Goal: Information Seeking & Learning: Learn about a topic

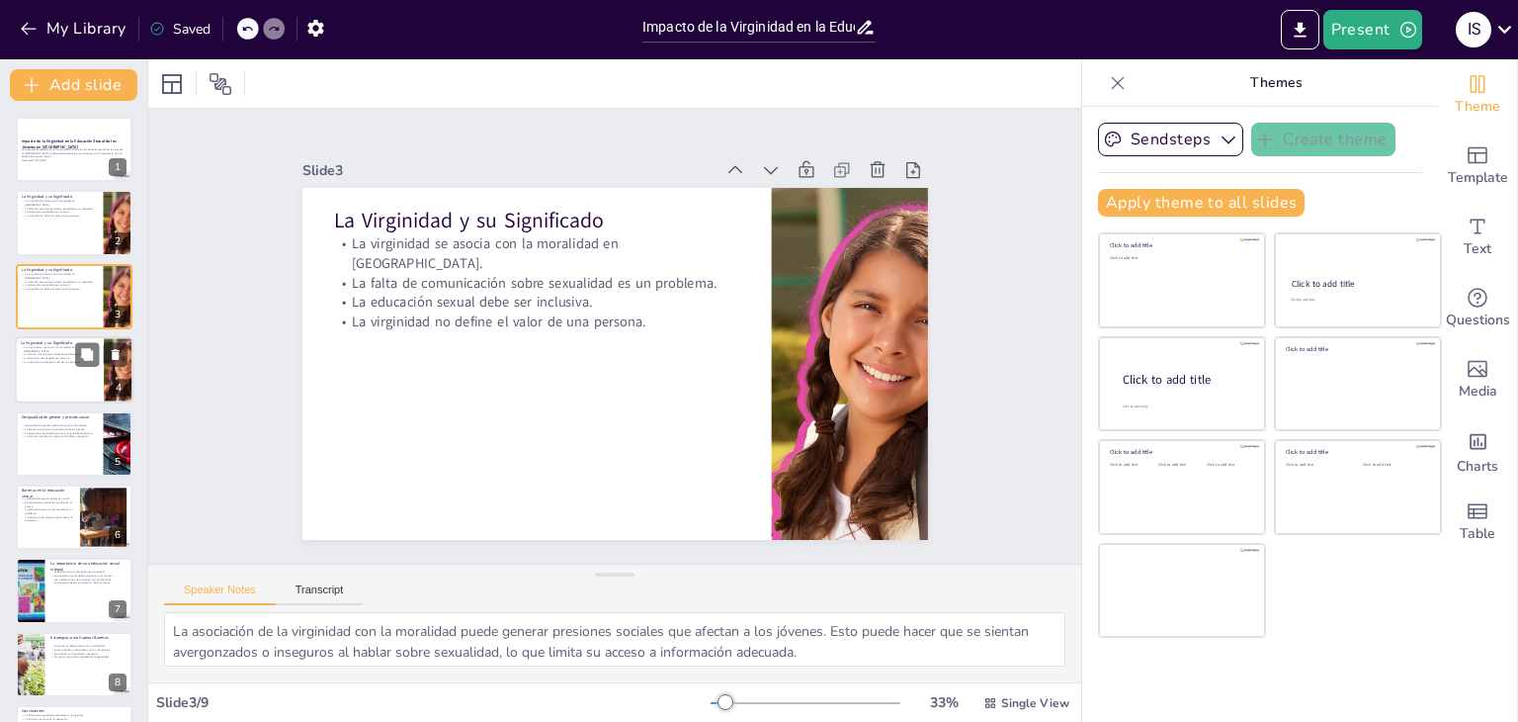
click at [91, 386] on div at bounding box center [74, 369] width 119 height 67
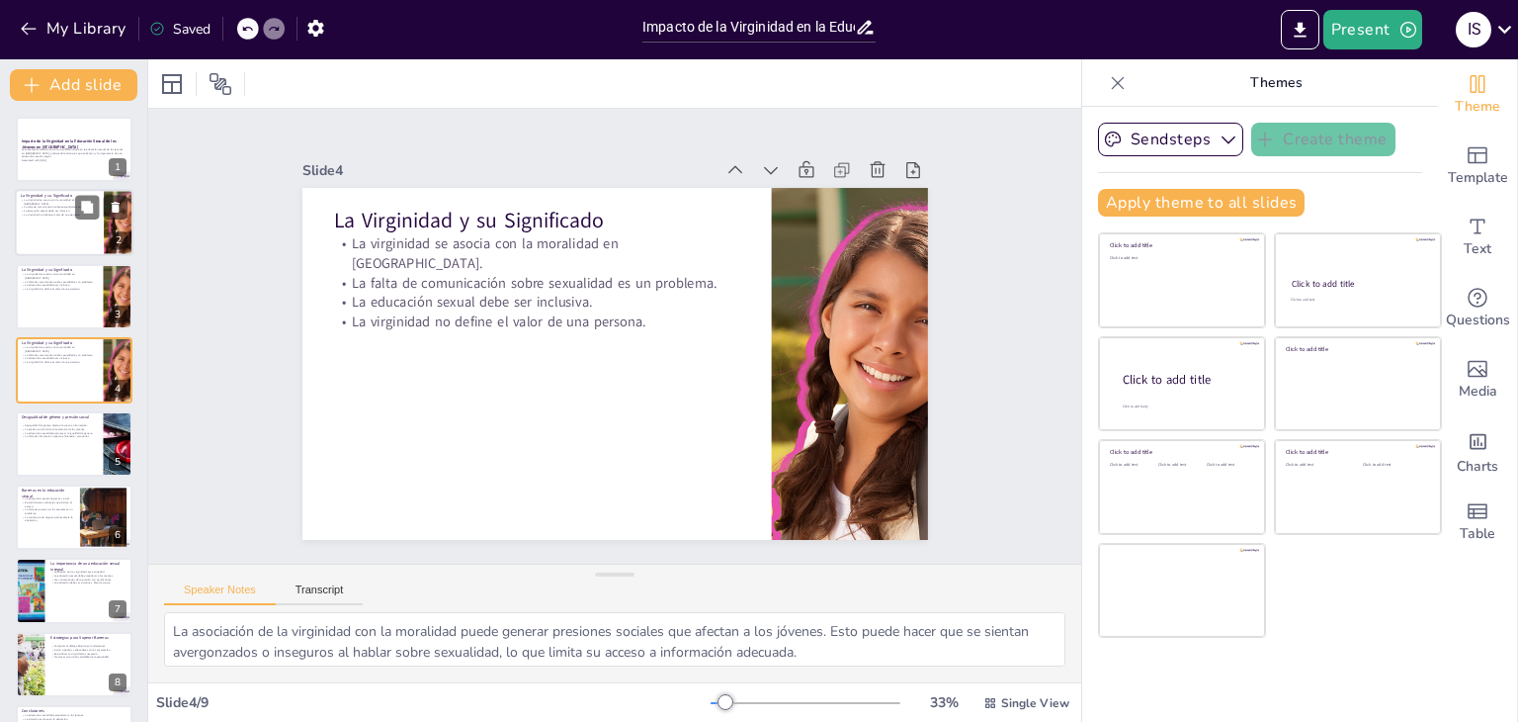
click at [66, 210] on p "La educación sexual debe ser inclusiva." at bounding box center [59, 212] width 77 height 4
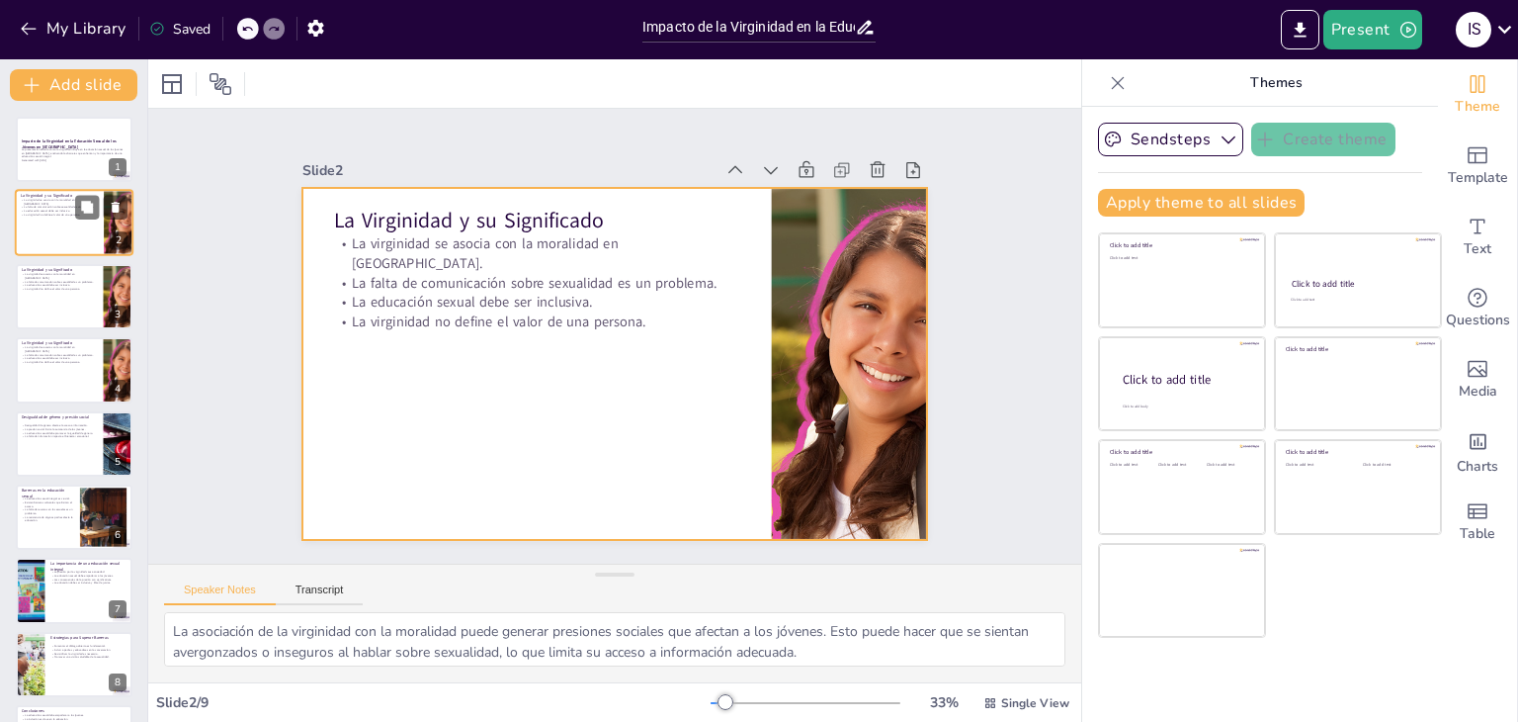
click at [76, 236] on div at bounding box center [74, 223] width 119 height 67
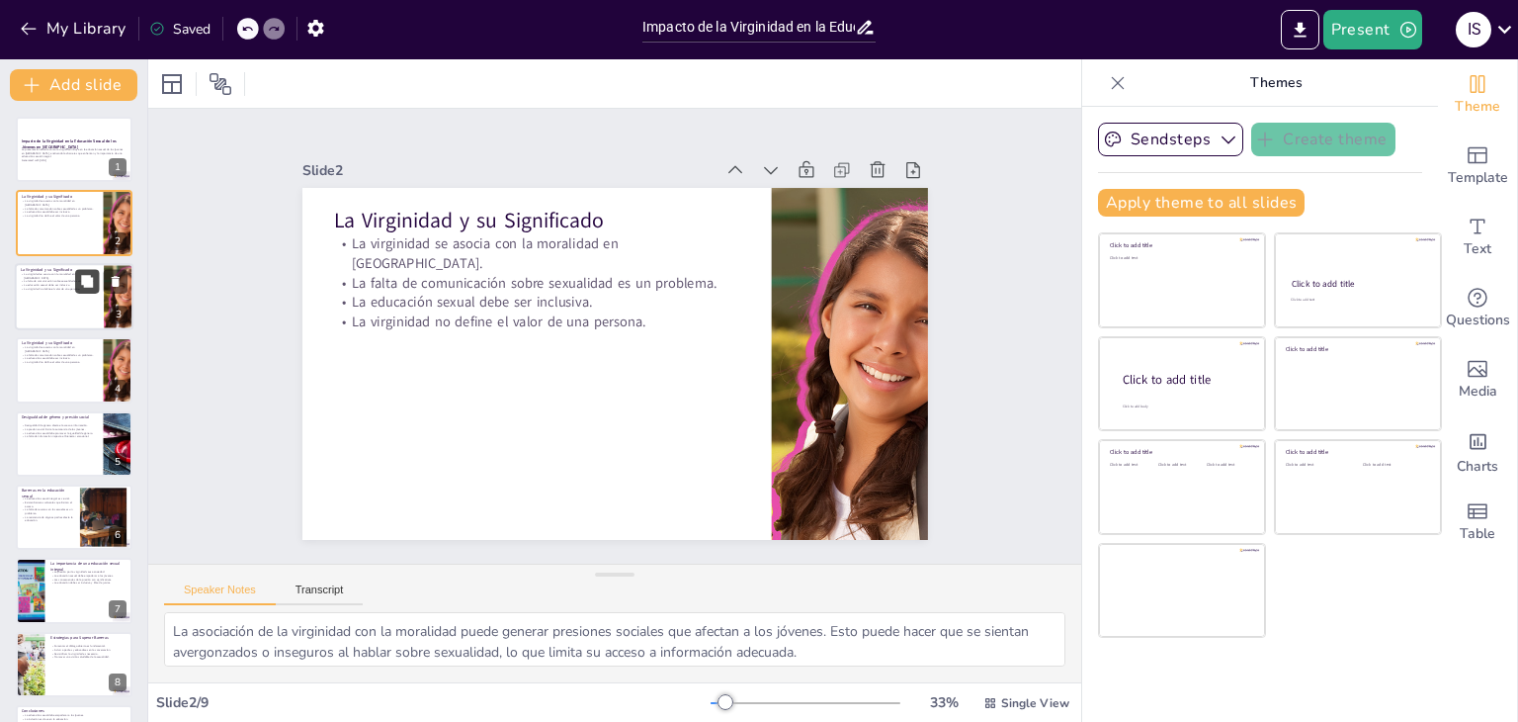
click at [79, 288] on button at bounding box center [87, 281] width 24 height 24
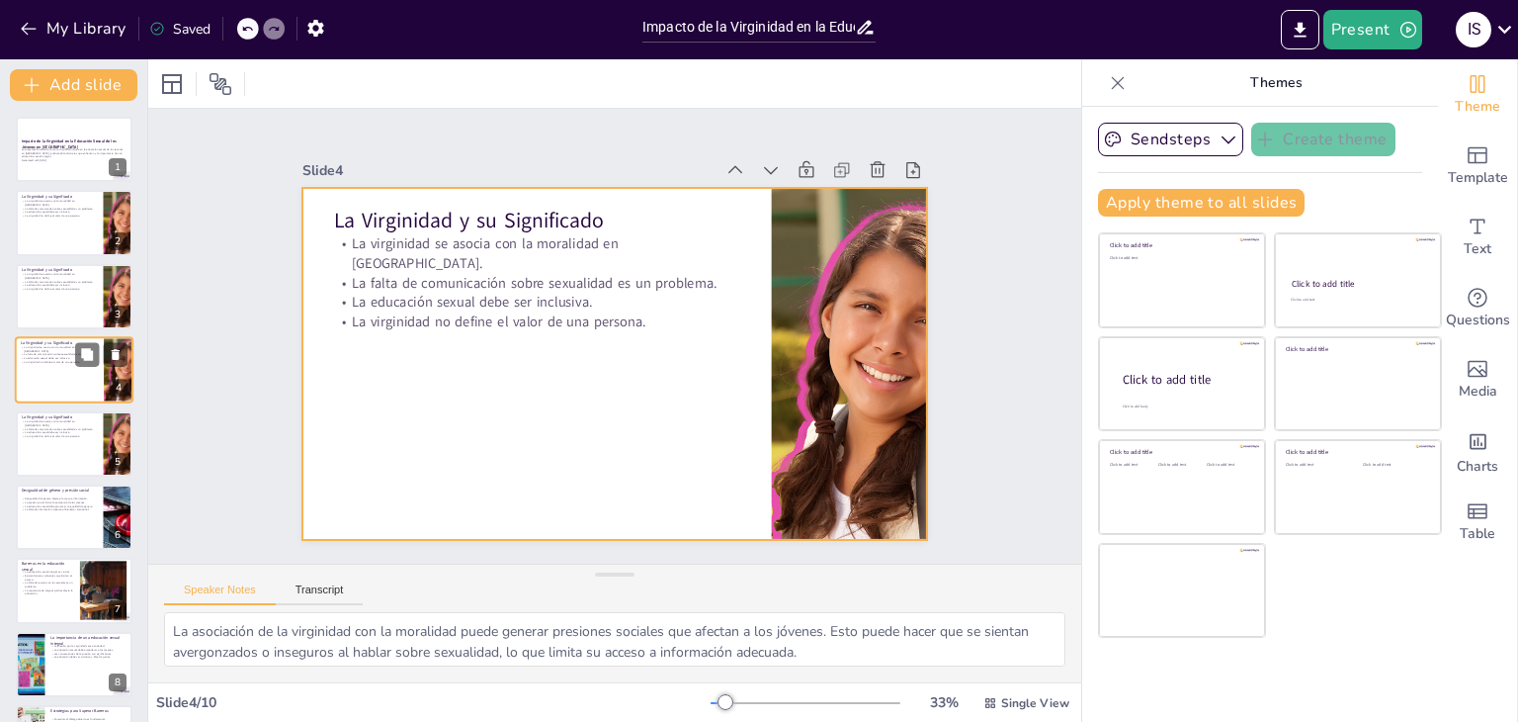
click at [71, 374] on div at bounding box center [74, 369] width 119 height 67
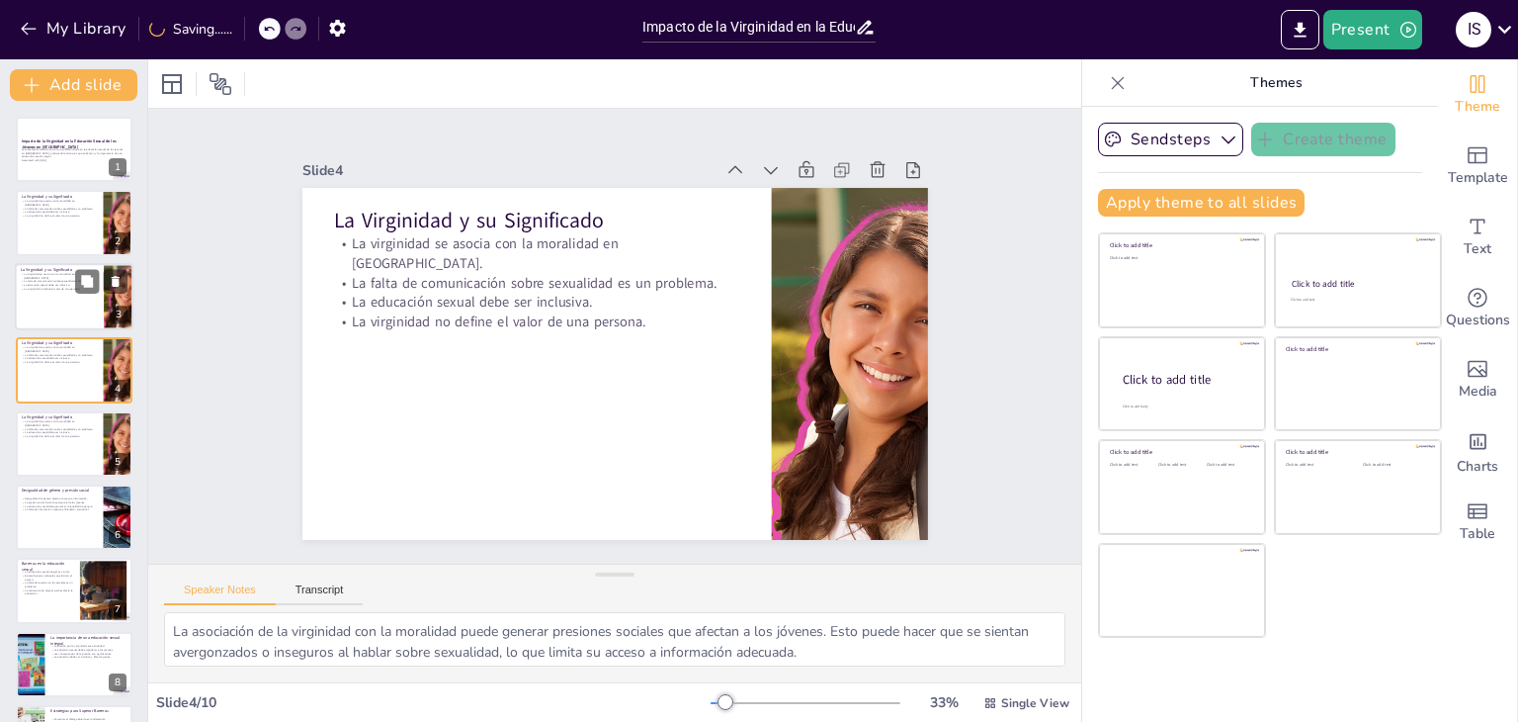
click at [55, 286] on div "La virginidad se asocia con la moralidad en [GEOGRAPHIC_DATA]. La falta de comu…" at bounding box center [59, 280] width 77 height 17
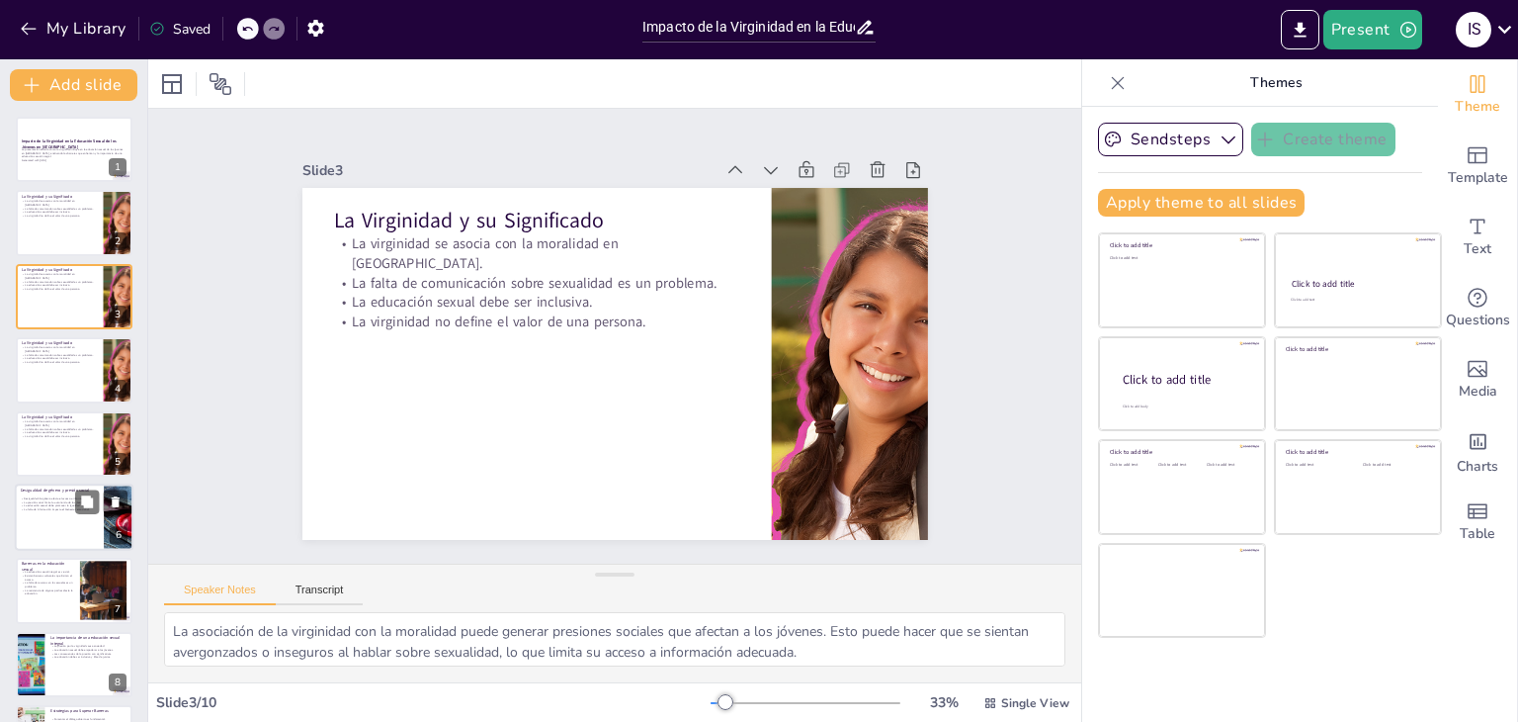
click at [81, 519] on div at bounding box center [74, 516] width 119 height 67
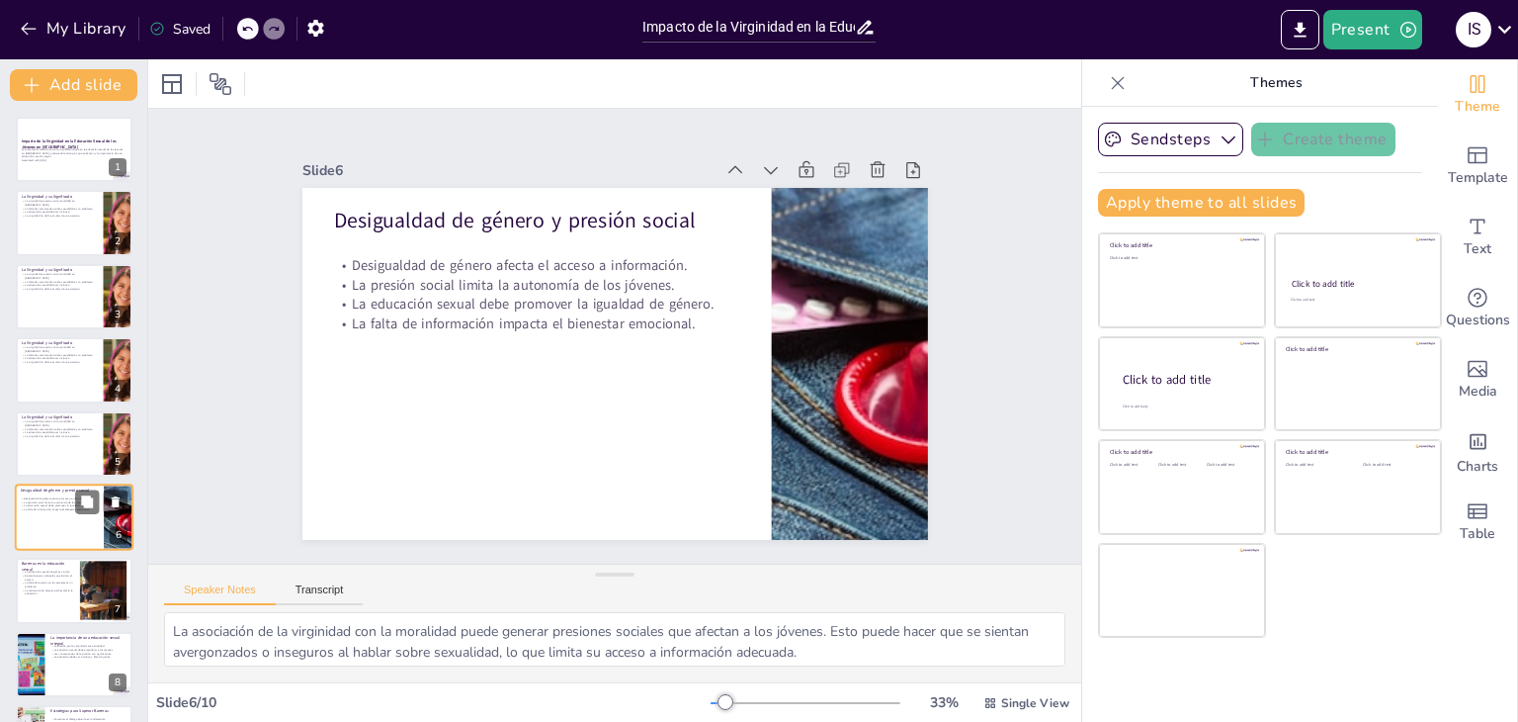
scroll to position [106, 0]
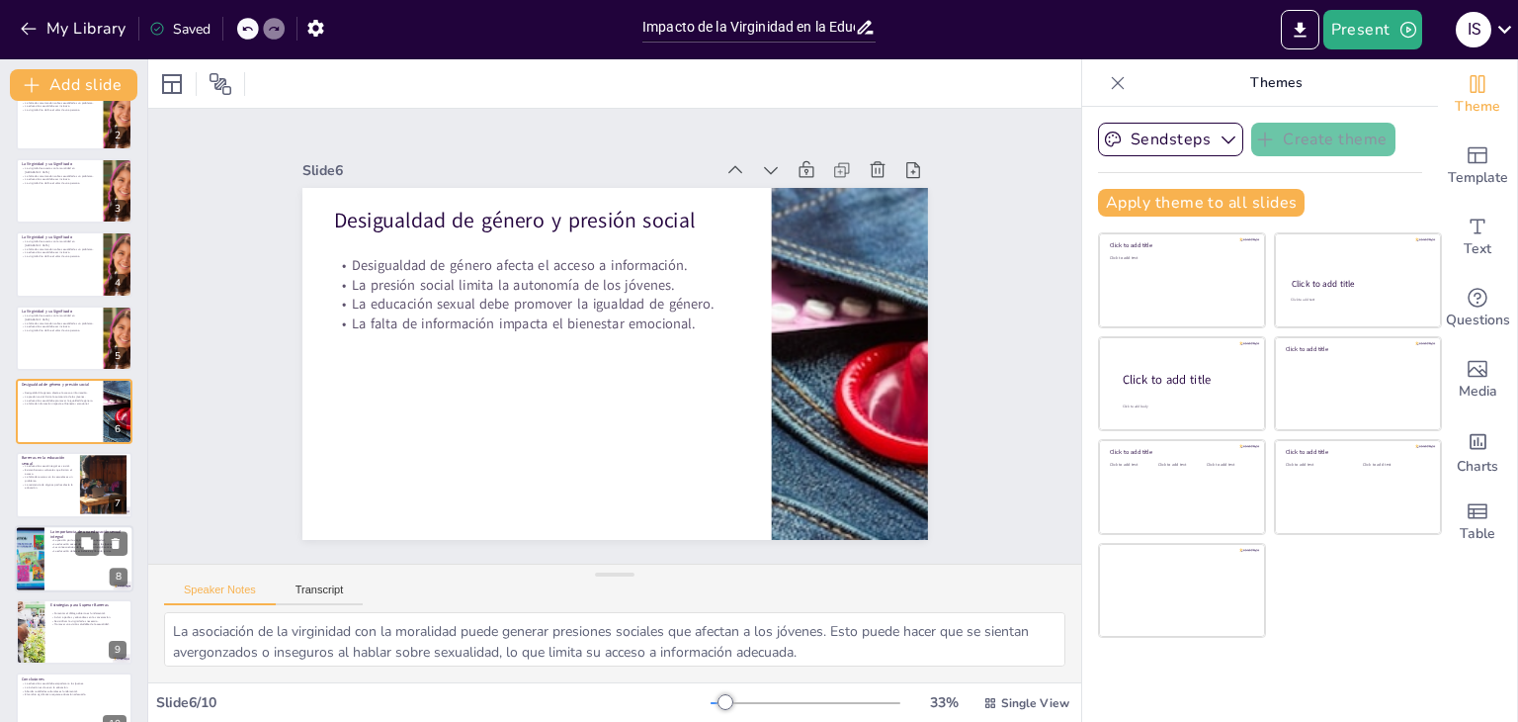
click at [79, 579] on div at bounding box center [74, 558] width 119 height 67
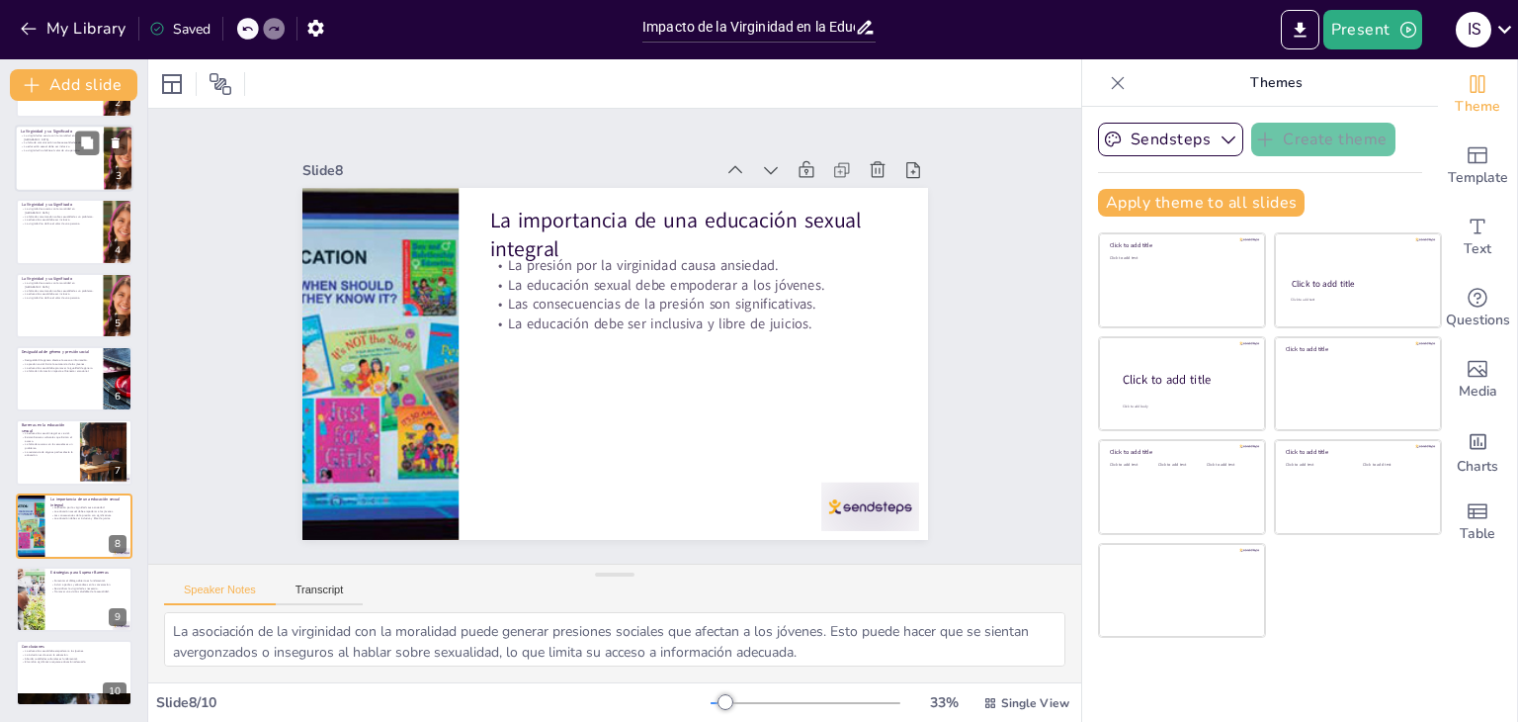
click at [54, 162] on div at bounding box center [74, 158] width 119 height 67
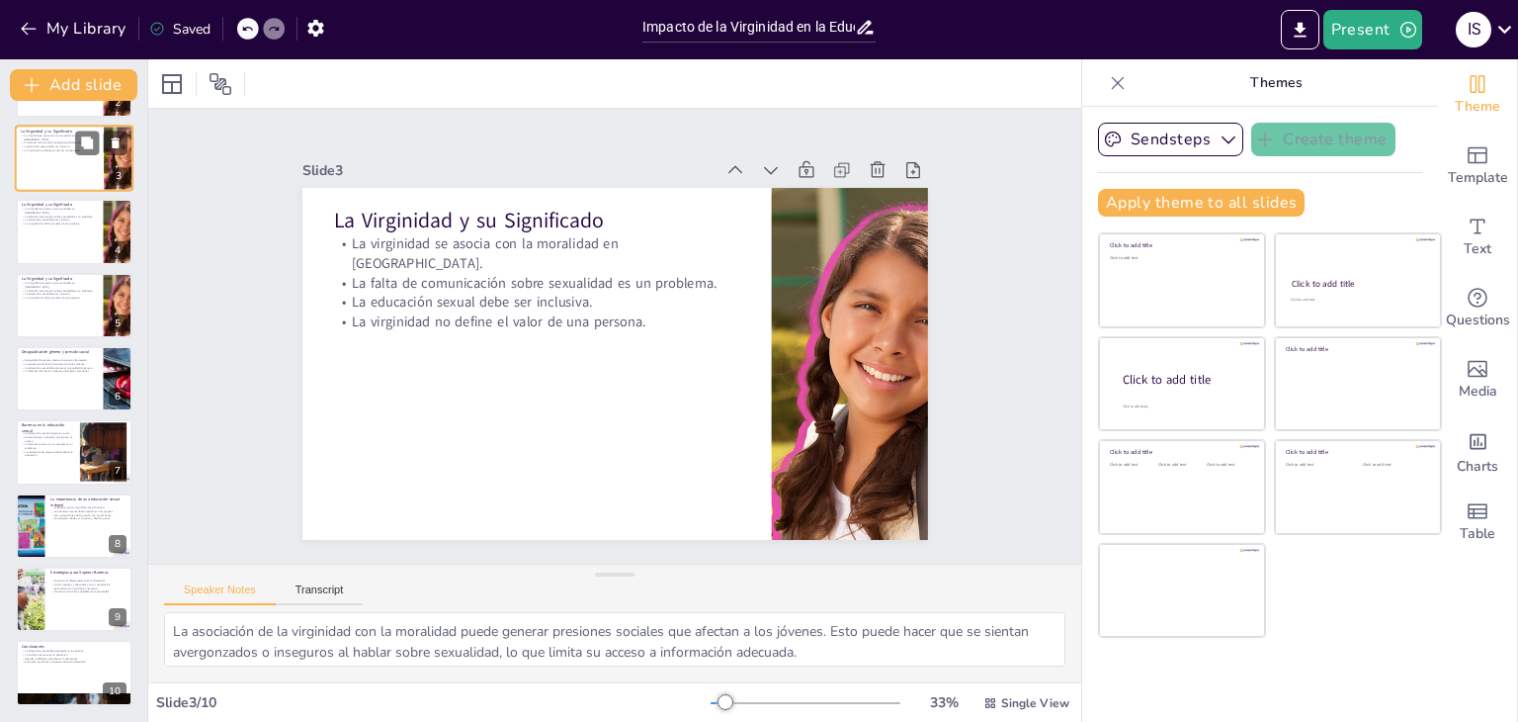
scroll to position [0, 0]
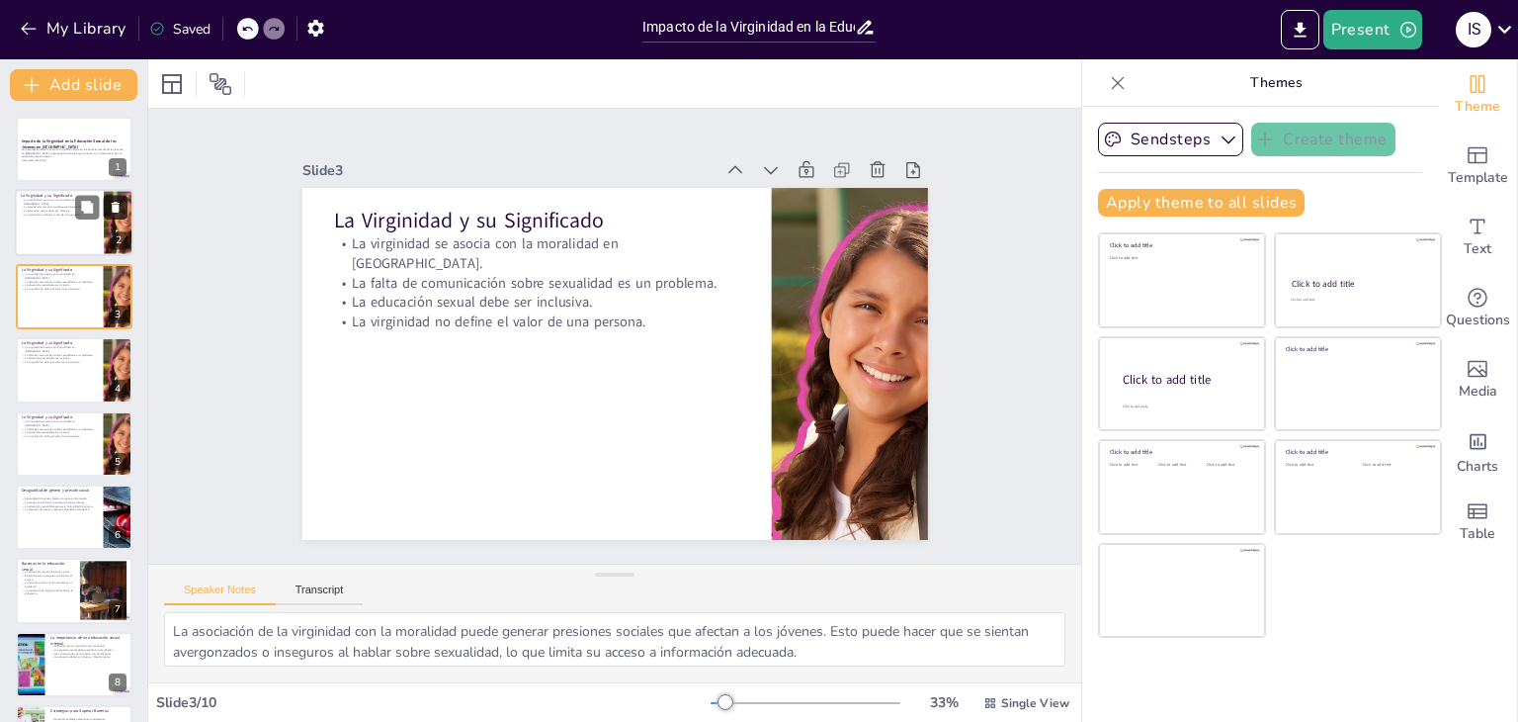
click at [123, 204] on button at bounding box center [116, 208] width 24 height 24
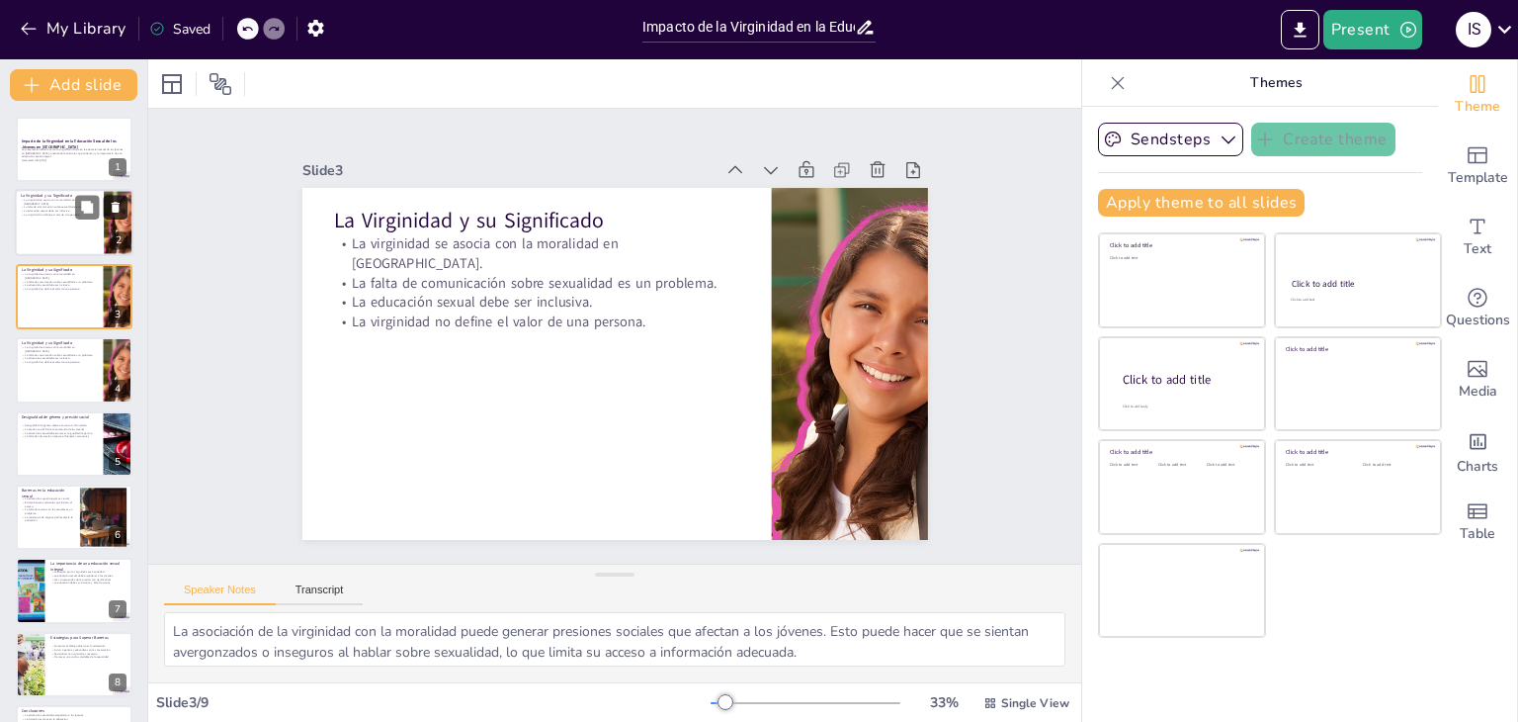
click at [123, 204] on button at bounding box center [116, 208] width 24 height 24
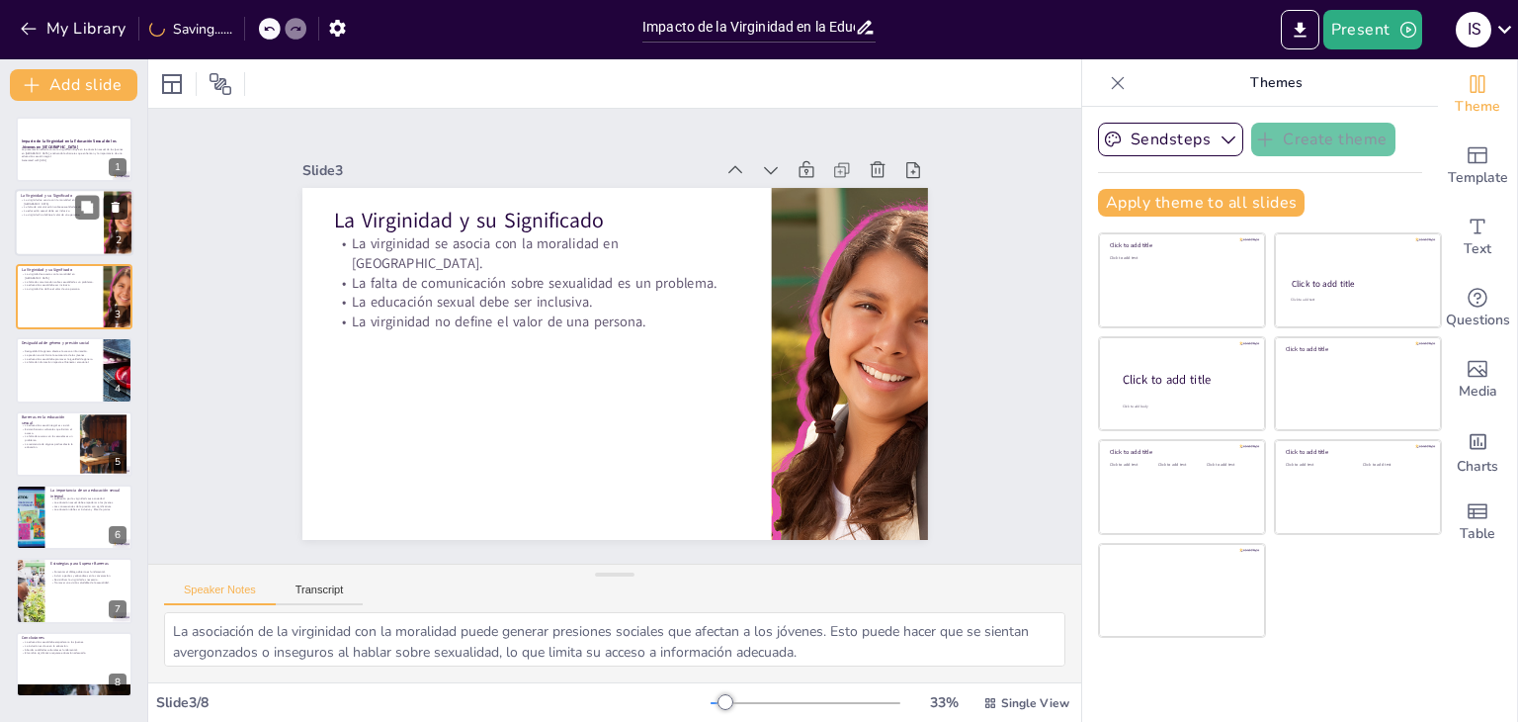
click at [123, 204] on button at bounding box center [116, 208] width 24 height 24
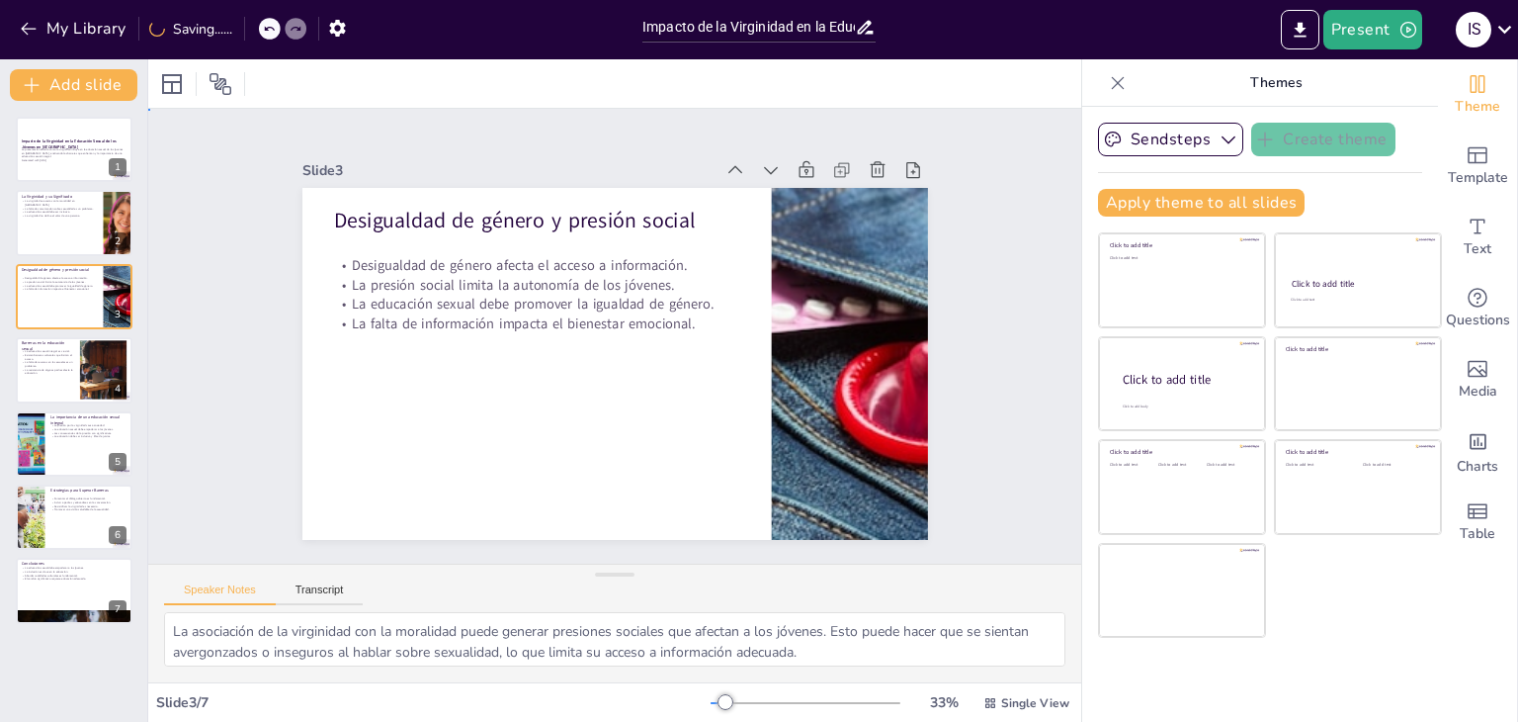
click at [167, 324] on div "Slide 1 Impacto de la Virginidad en la Educación Sexual de los Jóvenes en [GEOG…" at bounding box center [614, 336] width 933 height 455
click at [75, 155] on p "La presentación aborda cómo la virginidad influye en la educación sexual de los…" at bounding box center [74, 152] width 107 height 11
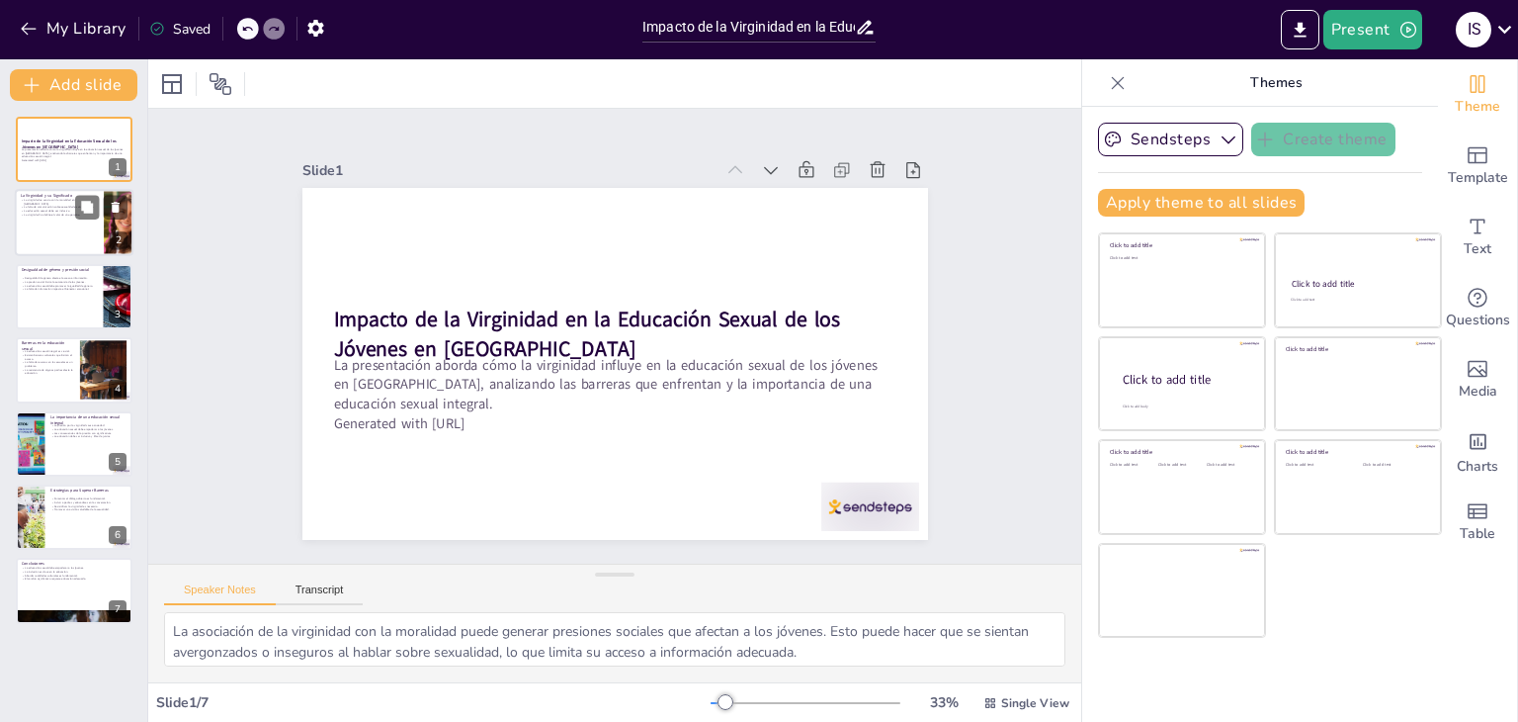
click at [81, 239] on div at bounding box center [74, 223] width 119 height 67
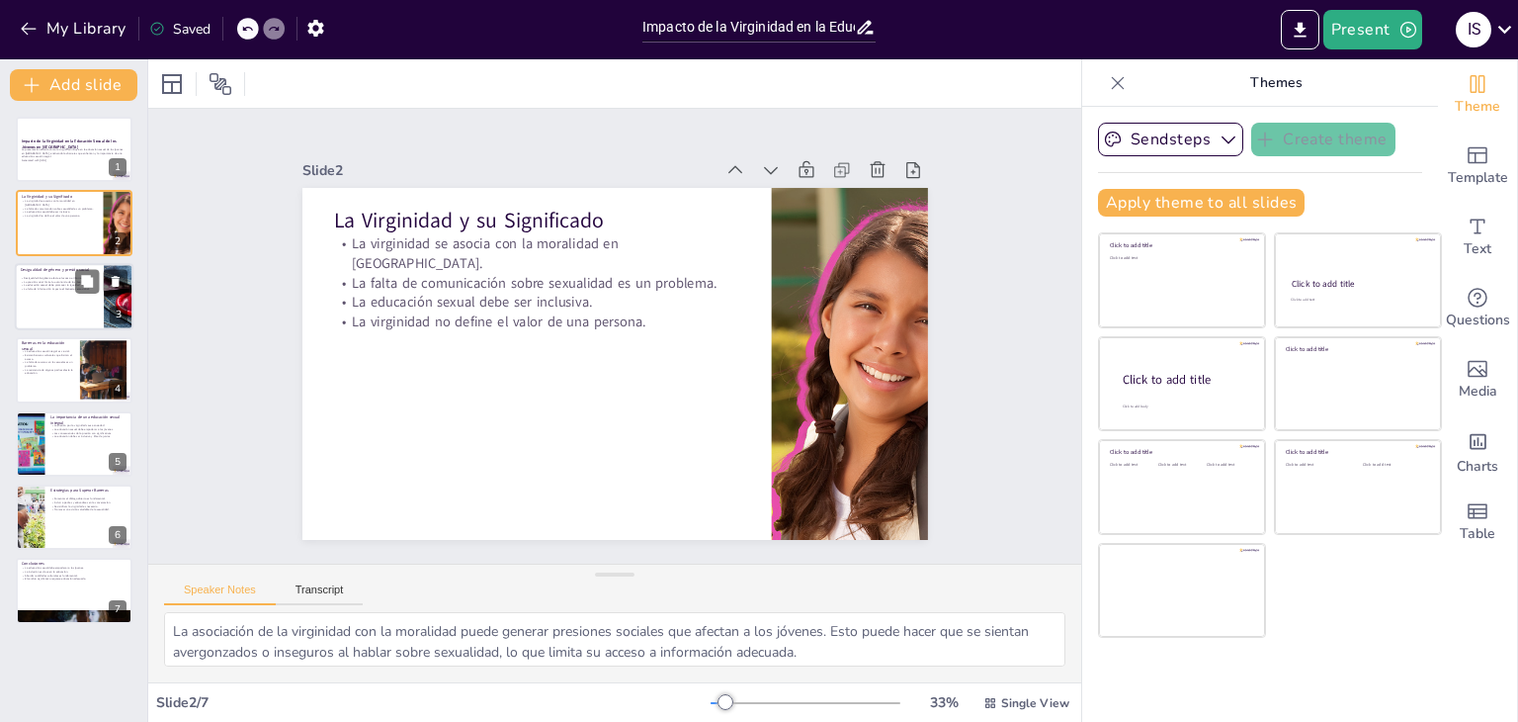
click at [78, 325] on div at bounding box center [74, 296] width 119 height 67
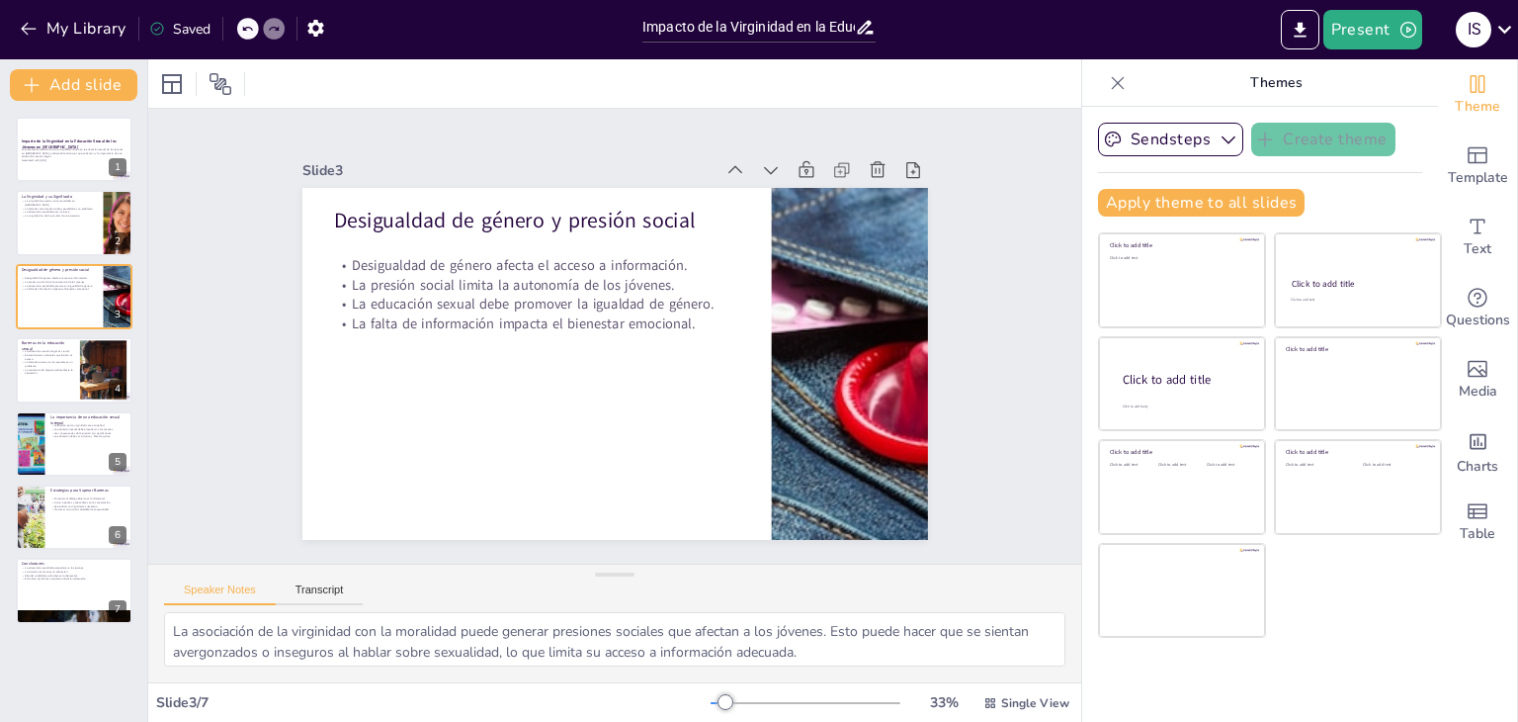
click at [83, 403] on div "Impacto de la Virginidad en la Educación Sexual de los Jóvenes en [GEOGRAPHIC_D…" at bounding box center [73, 370] width 147 height 507
click at [73, 388] on div at bounding box center [74, 369] width 119 height 67
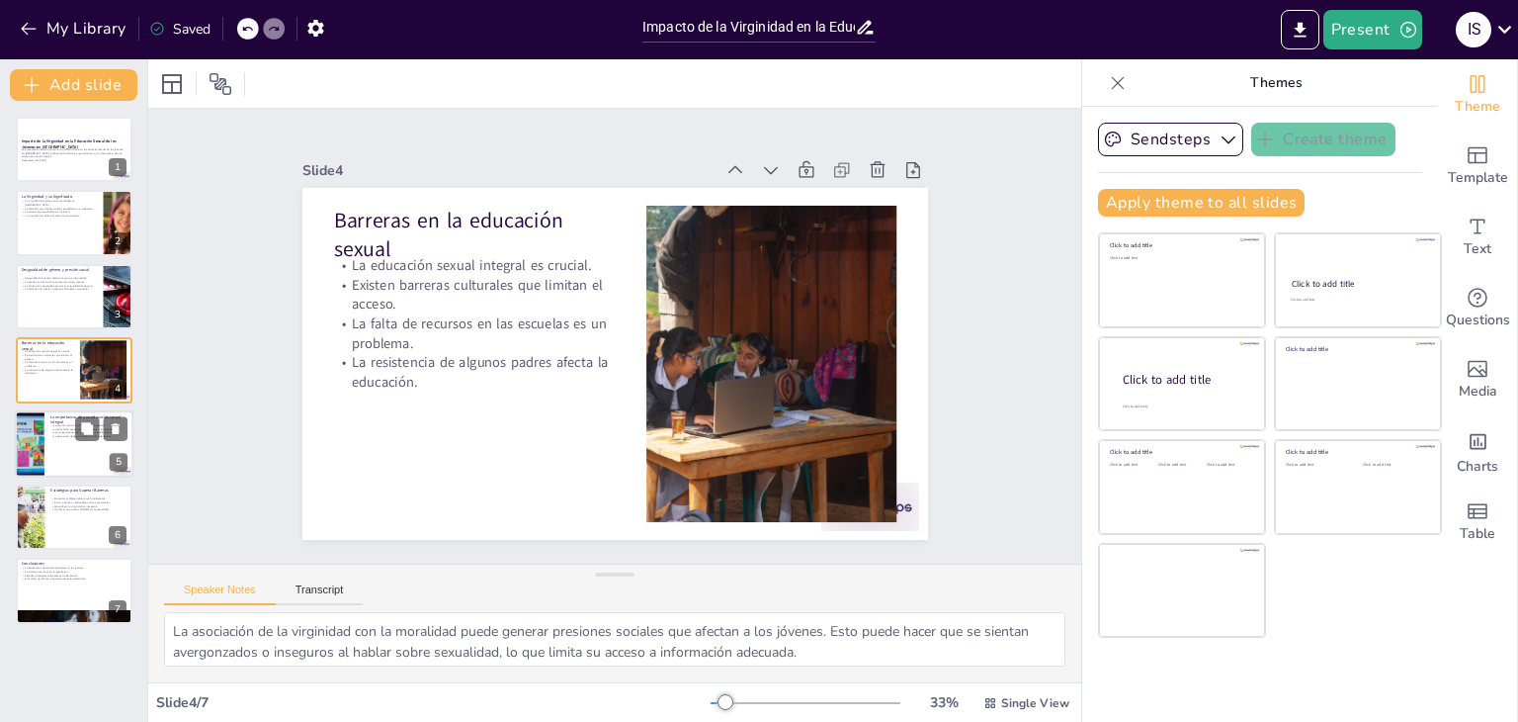
click at [88, 468] on div at bounding box center [74, 443] width 119 height 67
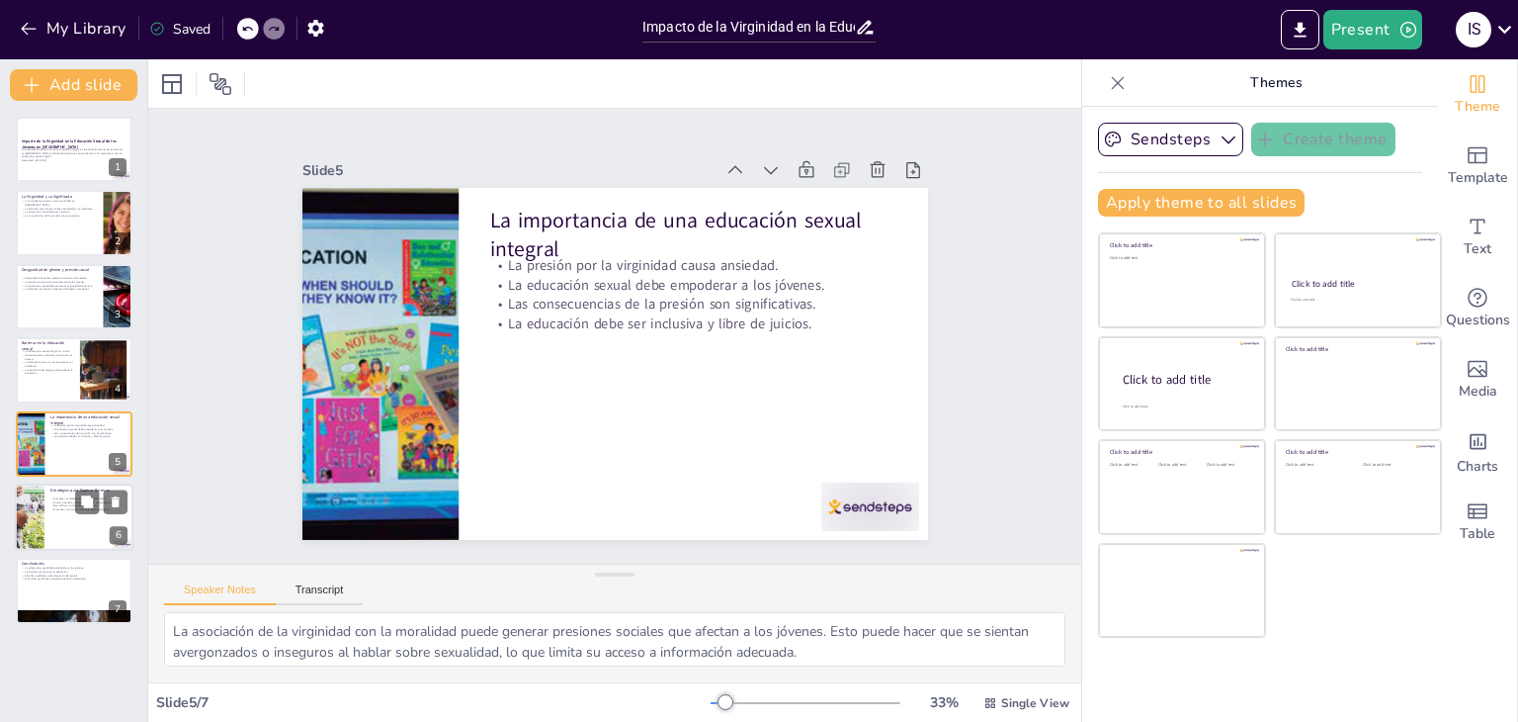
click at [92, 538] on div at bounding box center [74, 516] width 119 height 67
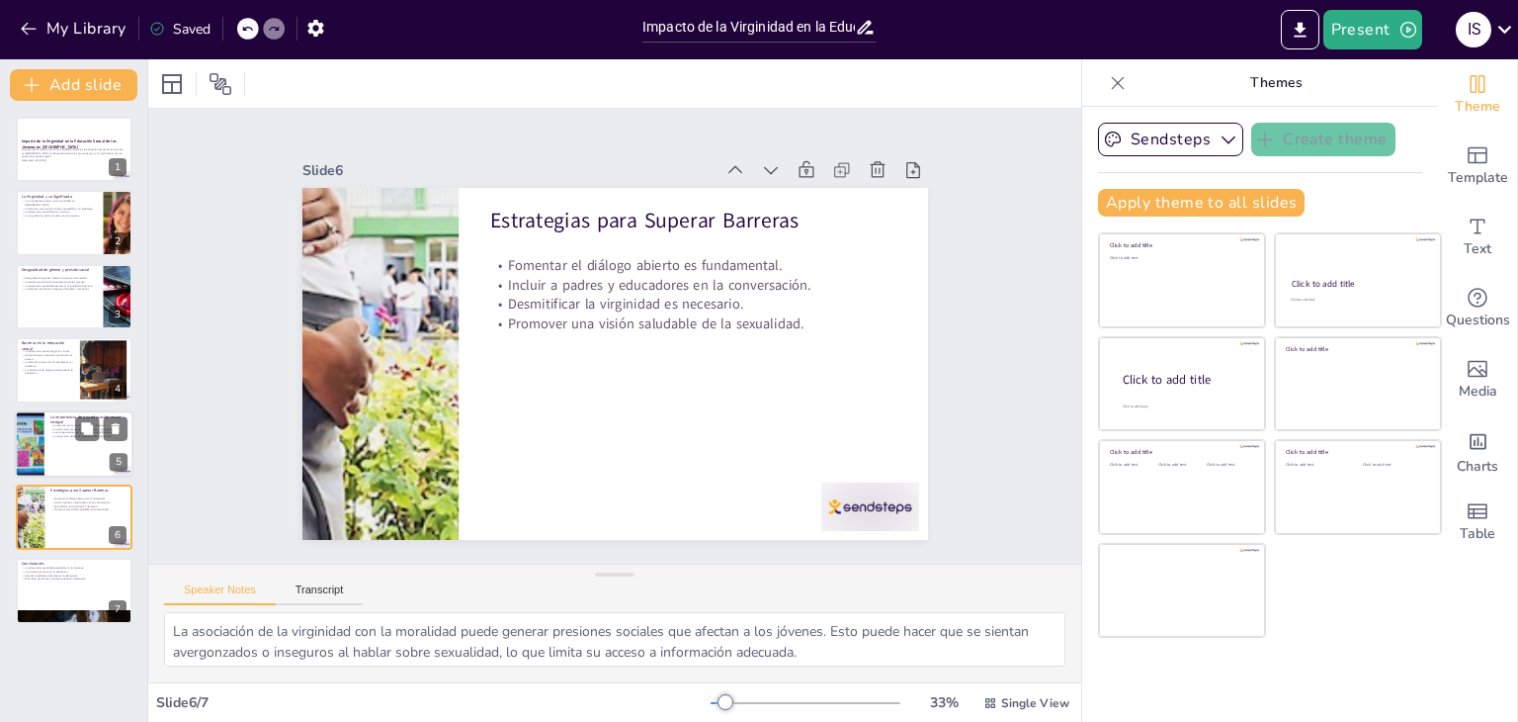
click at [38, 449] on div at bounding box center [29, 443] width 100 height 67
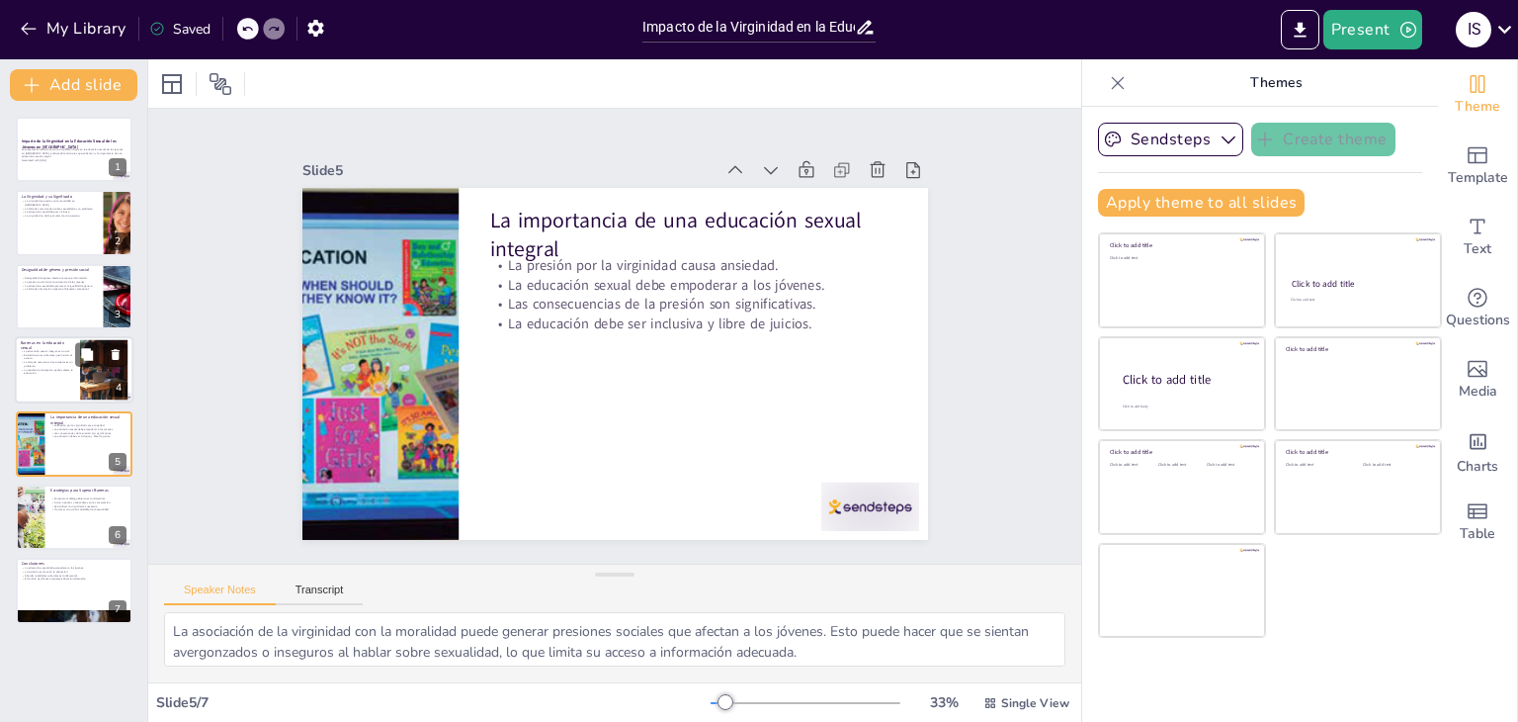
click at [38, 365] on p "La falta de recursos en las escuelas es un problema." at bounding box center [47, 364] width 53 height 7
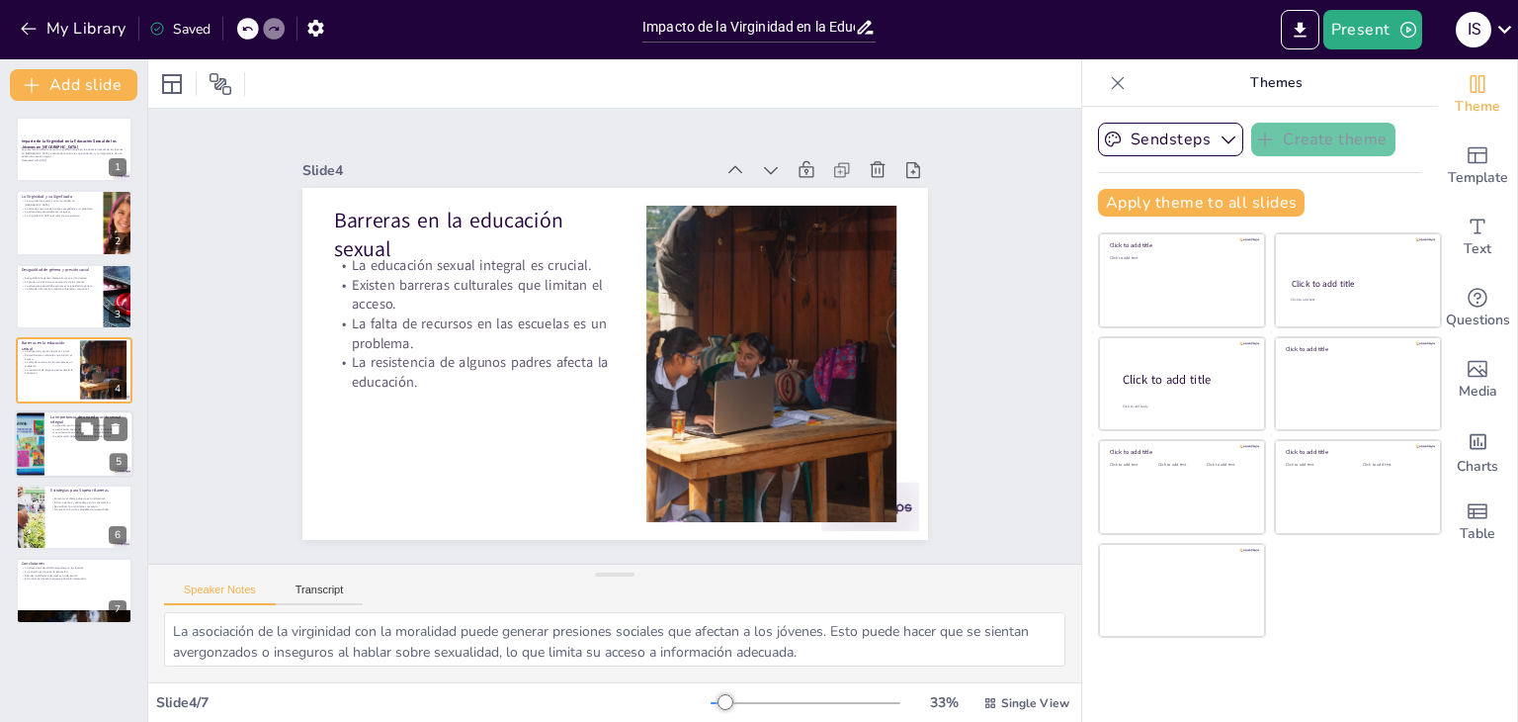
click at [59, 471] on div at bounding box center [74, 443] width 119 height 67
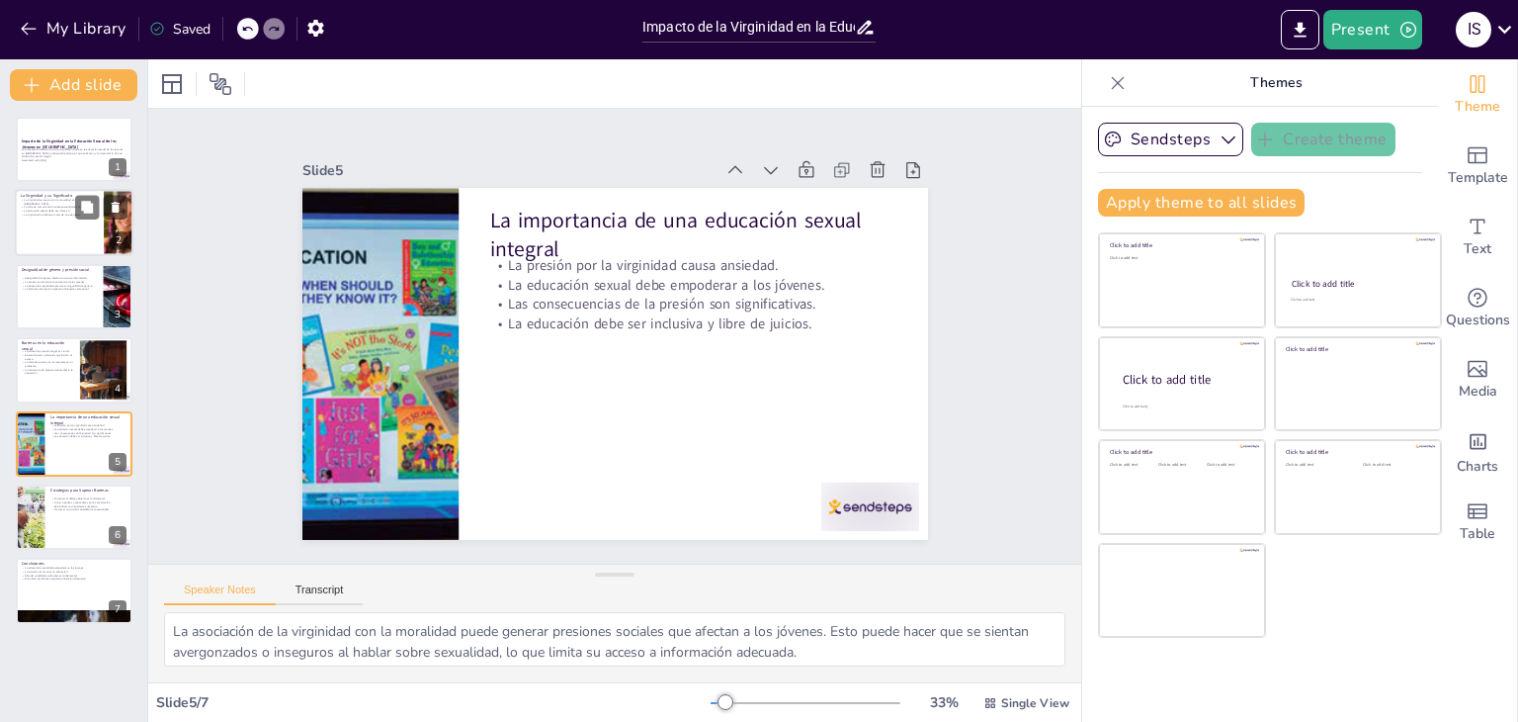
click at [51, 218] on div at bounding box center [74, 223] width 119 height 67
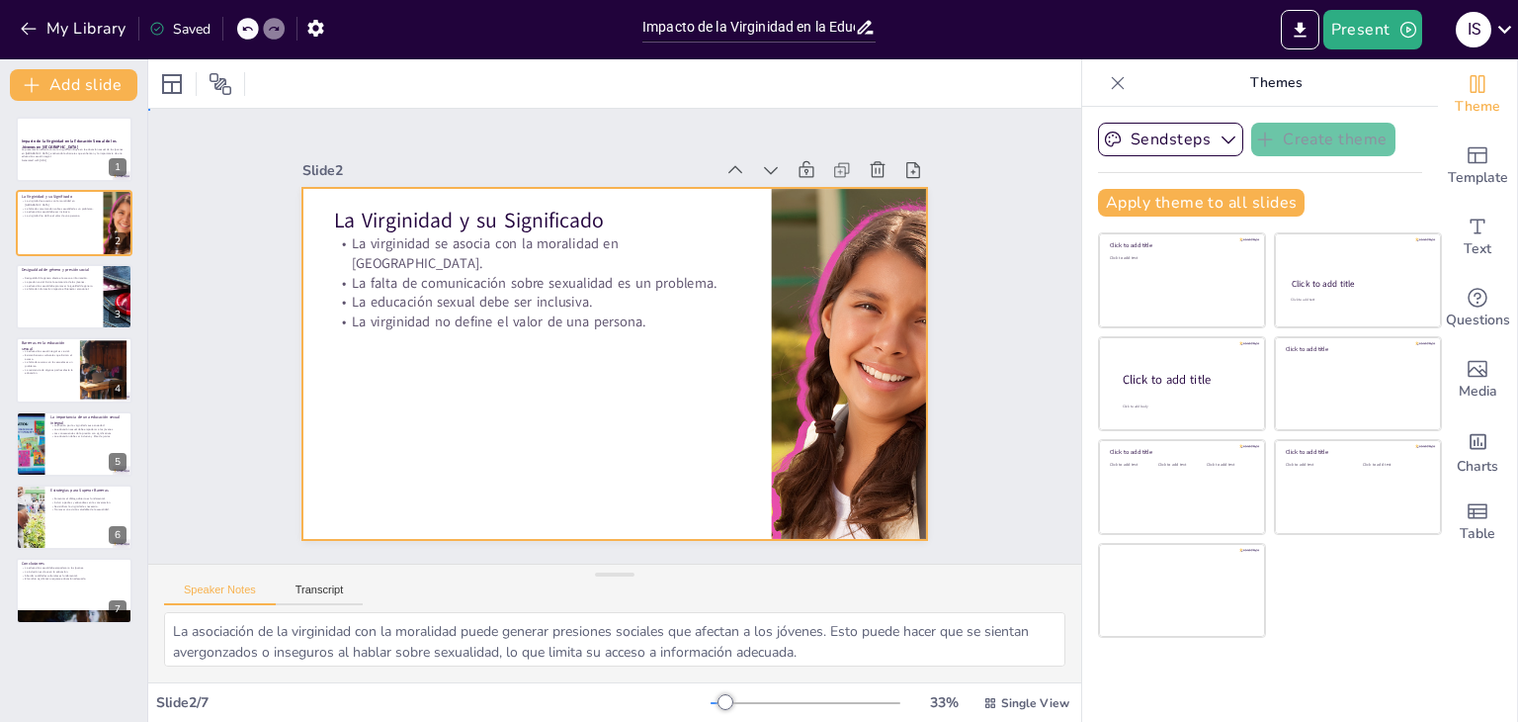
click at [475, 393] on div at bounding box center [615, 364] width 626 height 352
click at [30, 159] on p "Generated with [URL]" at bounding box center [74, 161] width 107 height 4
